Goal: Transaction & Acquisition: Purchase product/service

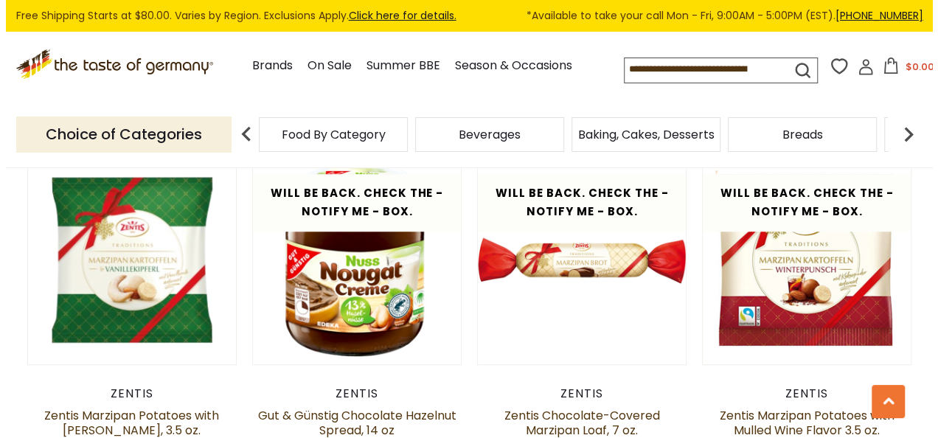
scroll to position [501, 0]
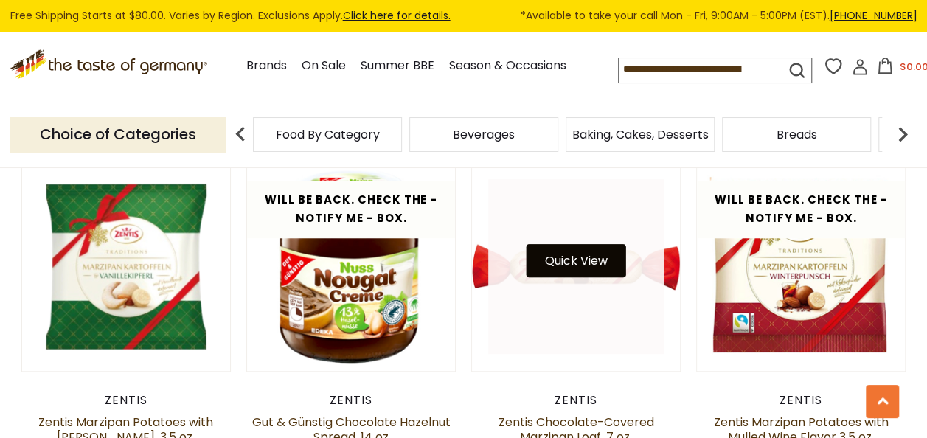
click at [574, 262] on button "Quick View" at bounding box center [576, 260] width 100 height 33
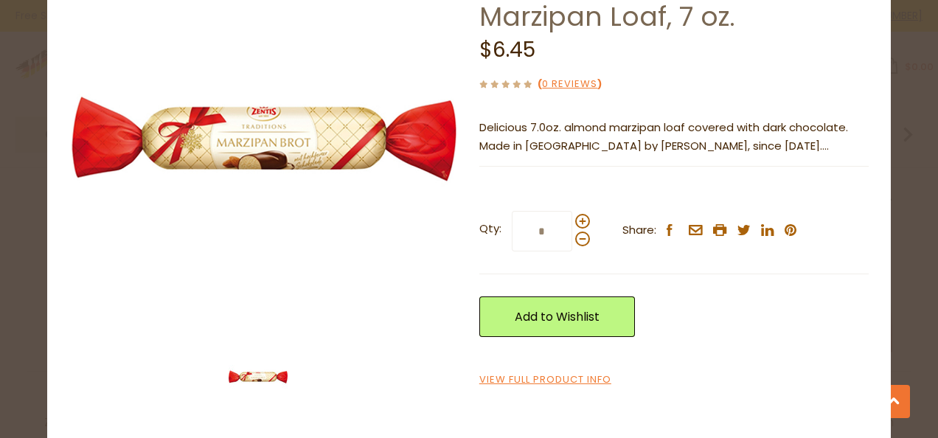
scroll to position [126, 0]
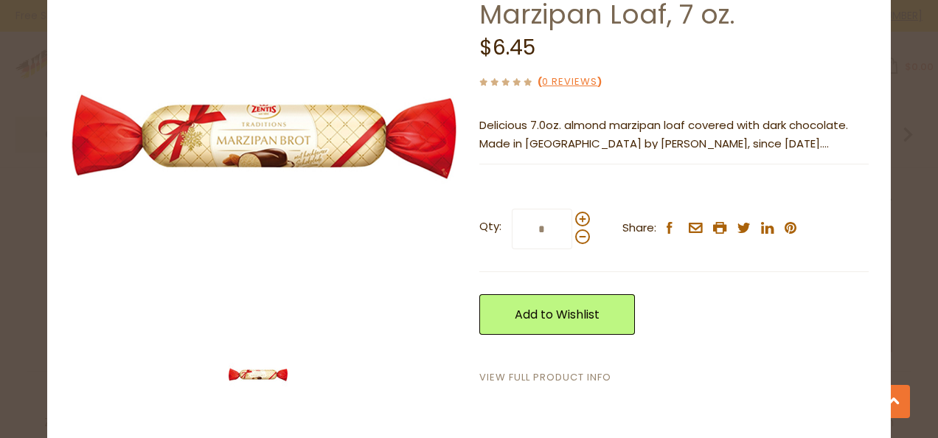
click at [568, 381] on link "View Full Product Info" at bounding box center [545, 377] width 132 height 15
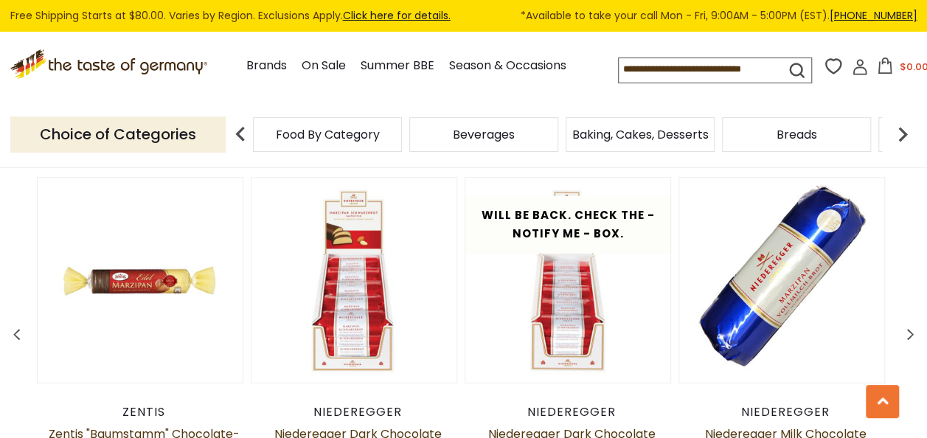
scroll to position [1975, 0]
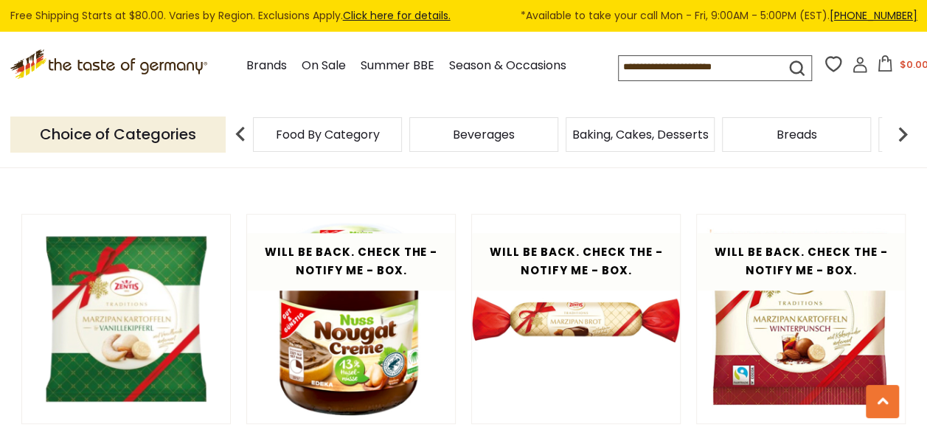
scroll to position [501, 0]
